Goal: Task Accomplishment & Management: Complete application form

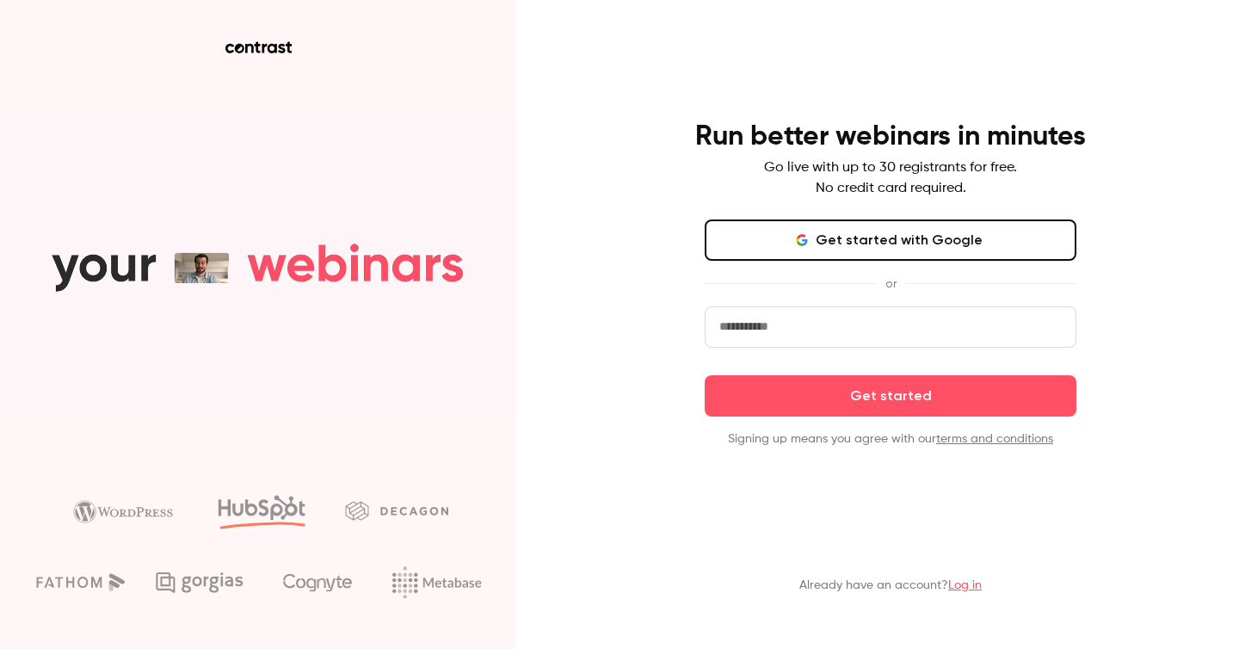
click at [893, 437] on p "Signing up means you agree with our terms and conditions" at bounding box center [891, 438] width 372 height 17
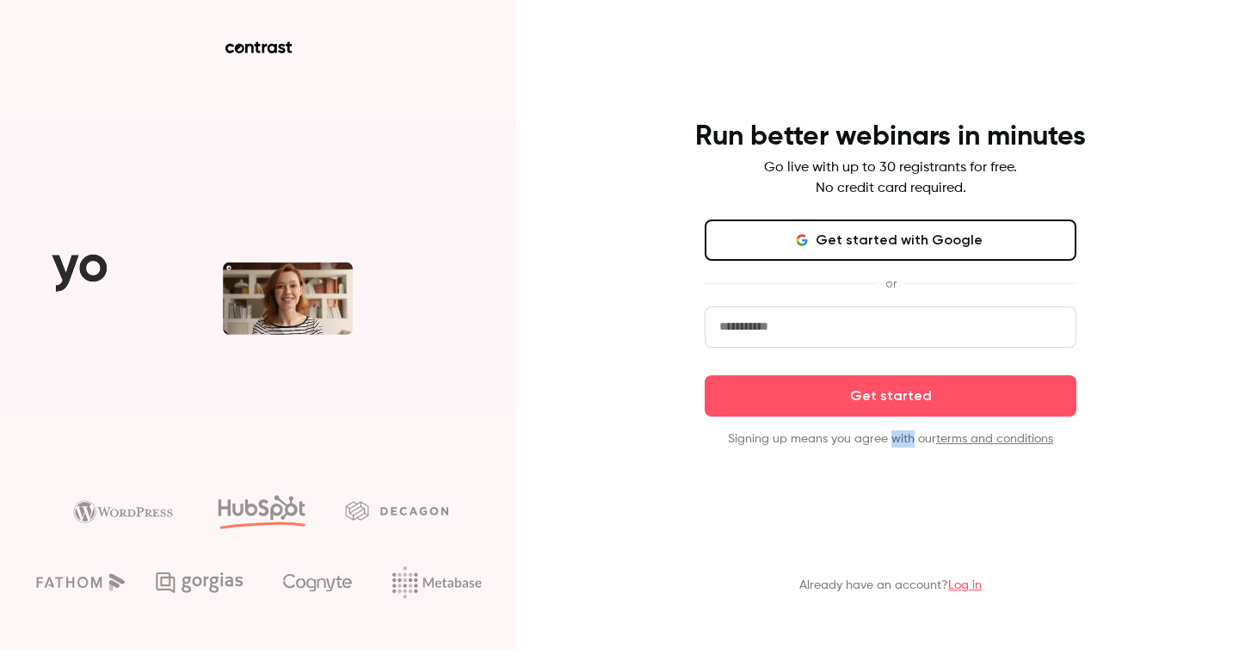
click at [893, 437] on p "Signing up means you agree with our terms and conditions" at bounding box center [891, 438] width 372 height 17
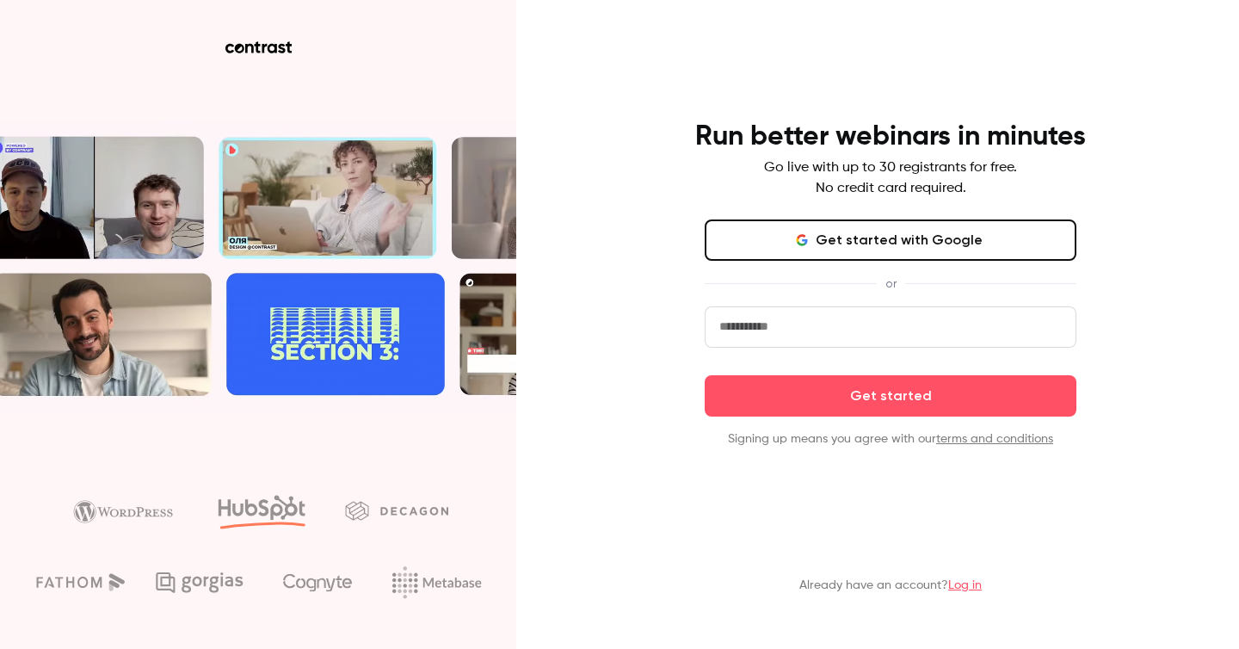
click at [856, 436] on p "Signing up means you agree with our terms and conditions" at bounding box center [891, 438] width 372 height 17
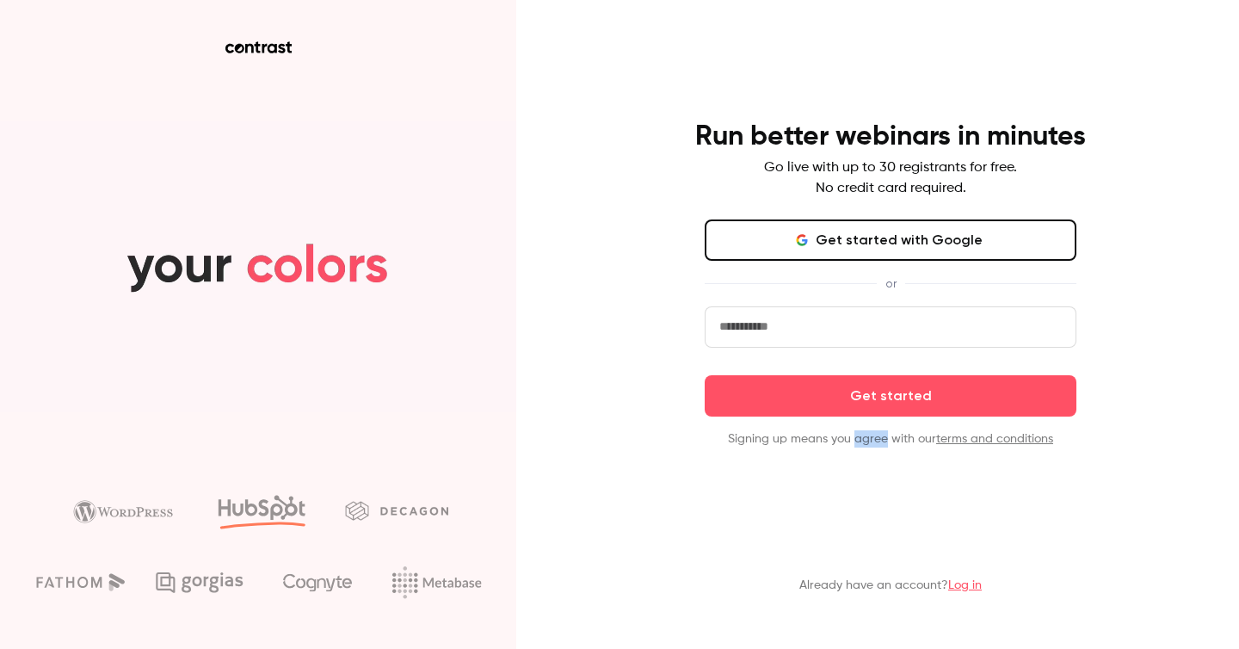
click at [856, 436] on p "Signing up means you agree with our terms and conditions" at bounding box center [891, 438] width 372 height 17
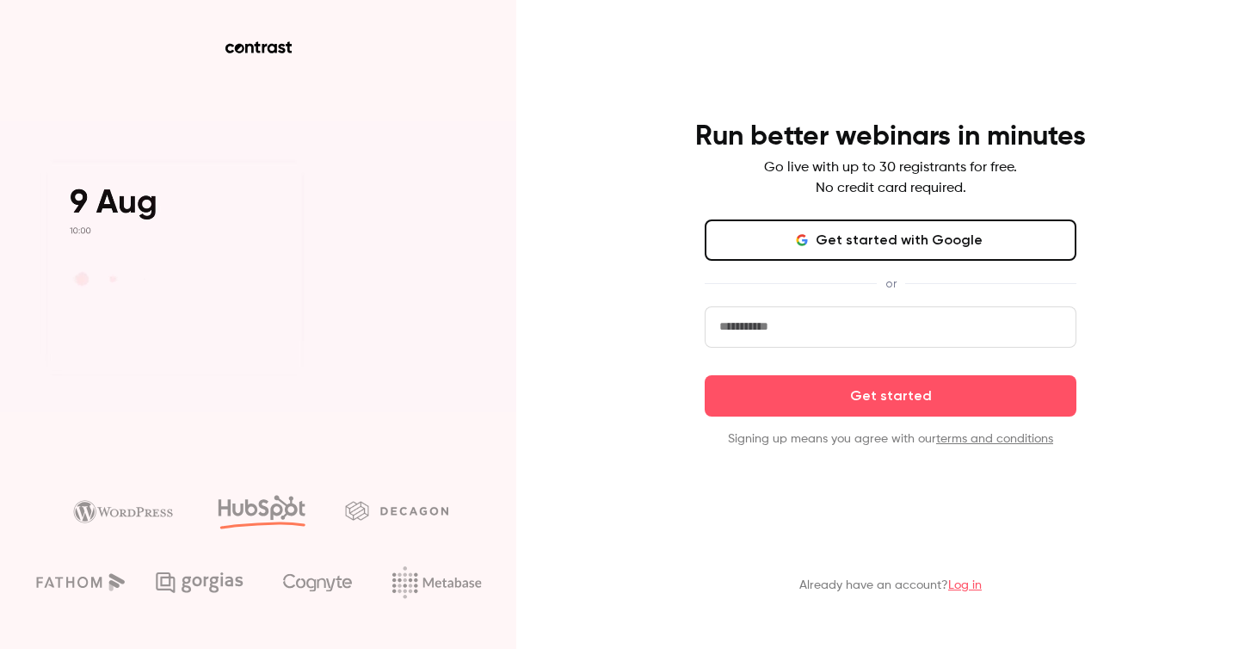
click at [897, 435] on p "Signing up means you agree with our terms and conditions" at bounding box center [891, 438] width 372 height 17
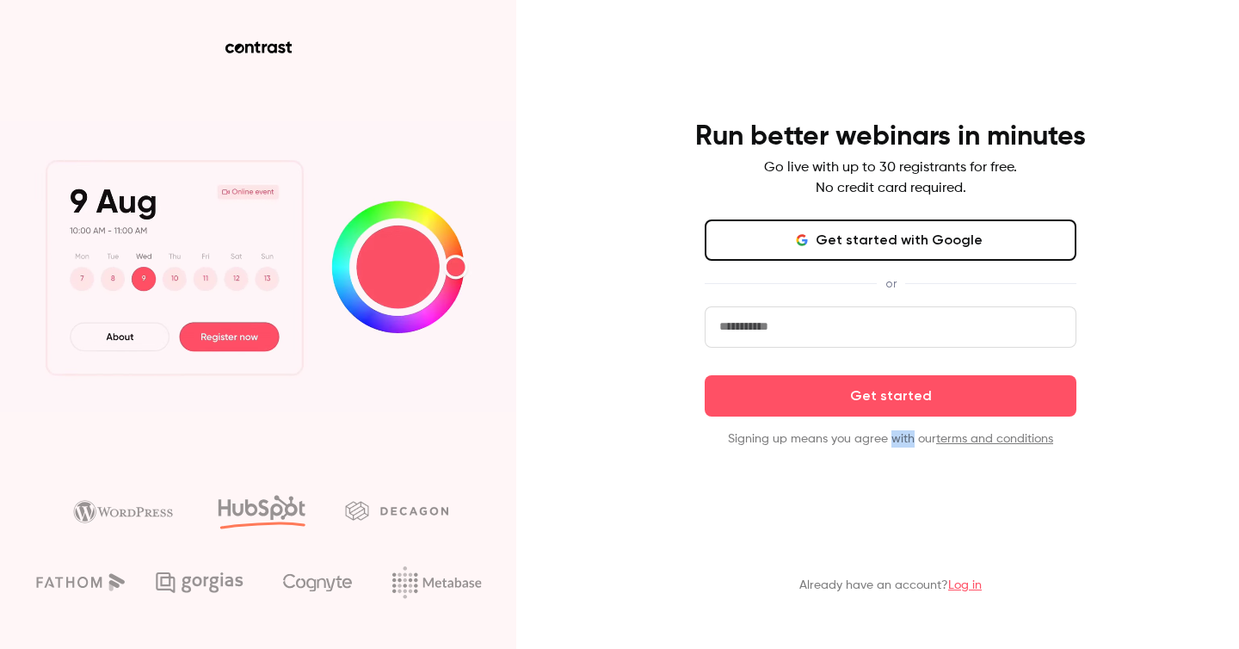
click at [897, 435] on p "Signing up means you agree with our terms and conditions" at bounding box center [891, 438] width 372 height 17
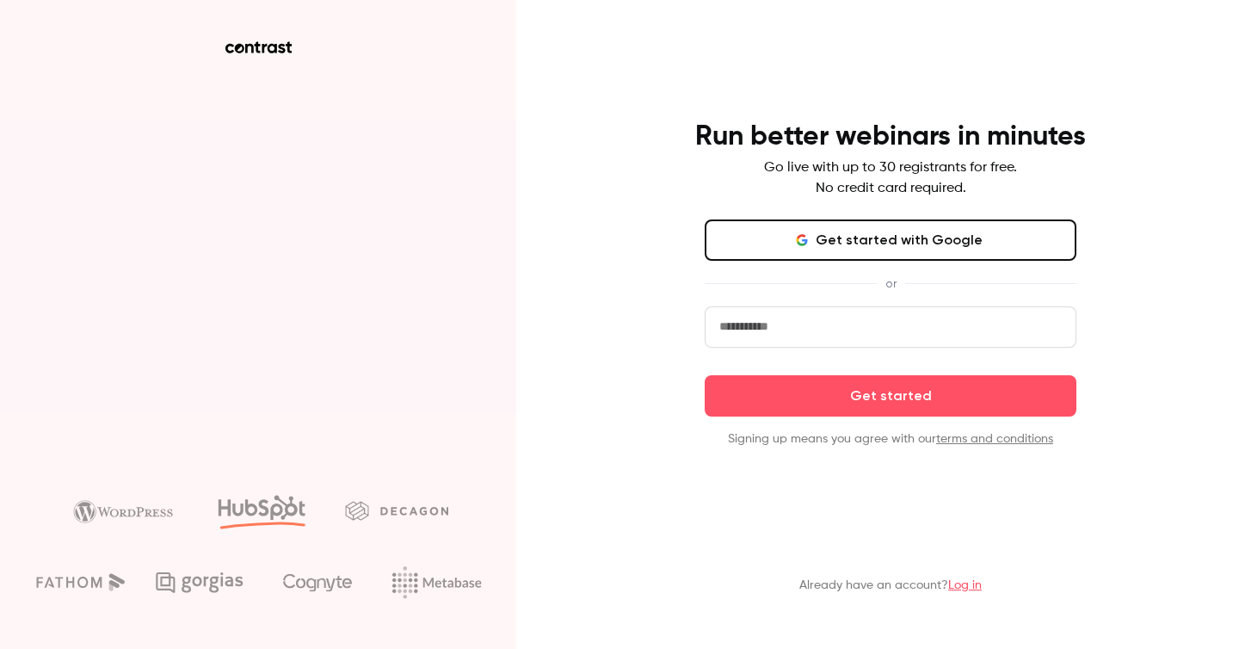
click at [763, 326] on input "email" at bounding box center [891, 326] width 372 height 41
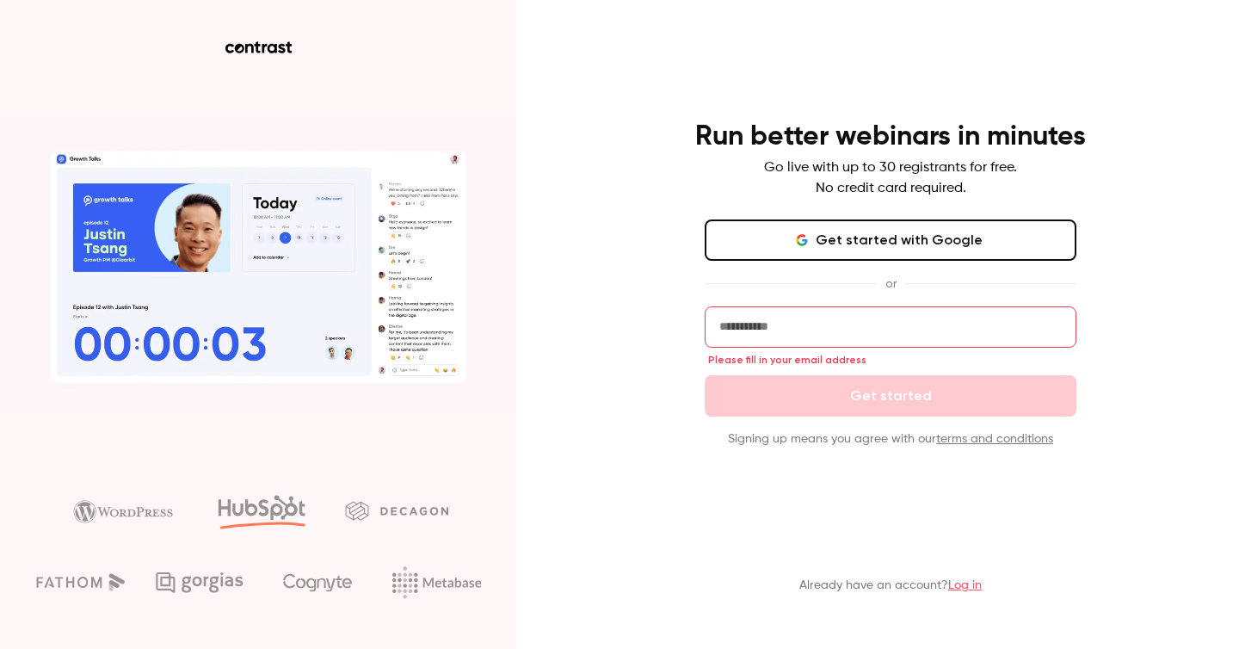
click at [670, 302] on div "Run better webinars in minutes Go live with up to 30 registrants for free. No c…" at bounding box center [891, 284] width 448 height 328
